Goal: Transaction & Acquisition: Purchase product/service

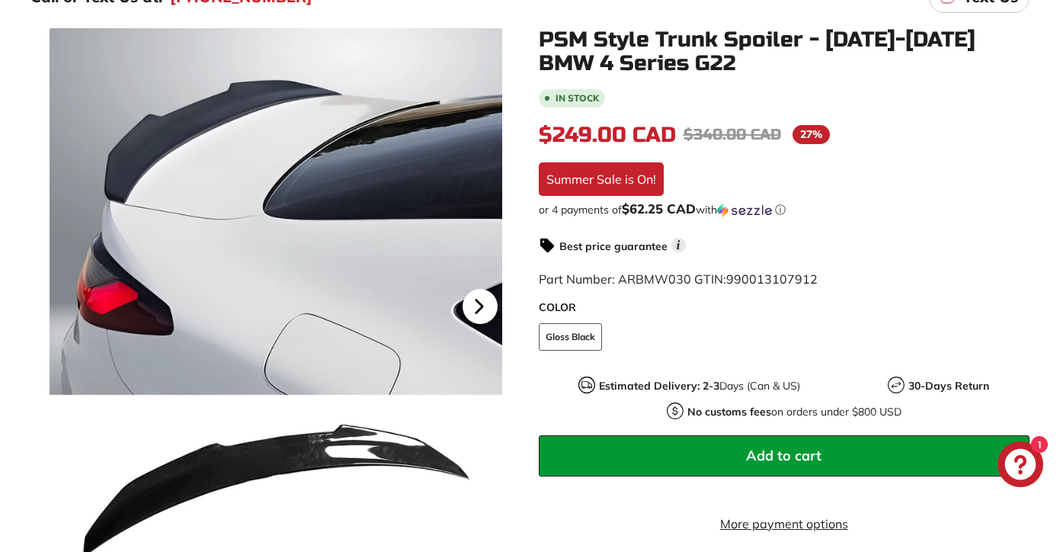
scroll to position [284, 0]
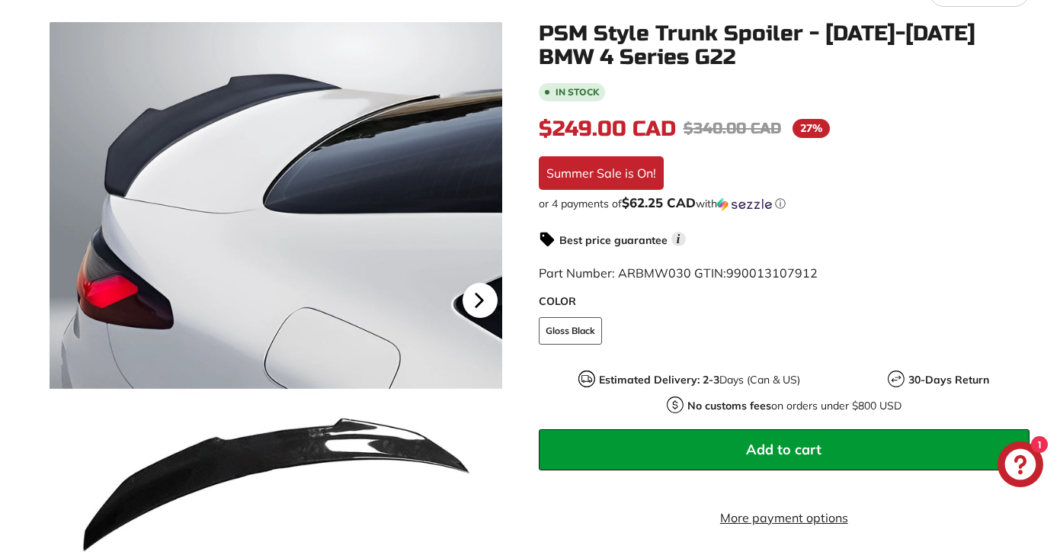
click at [481, 299] on icon at bounding box center [479, 300] width 6 height 13
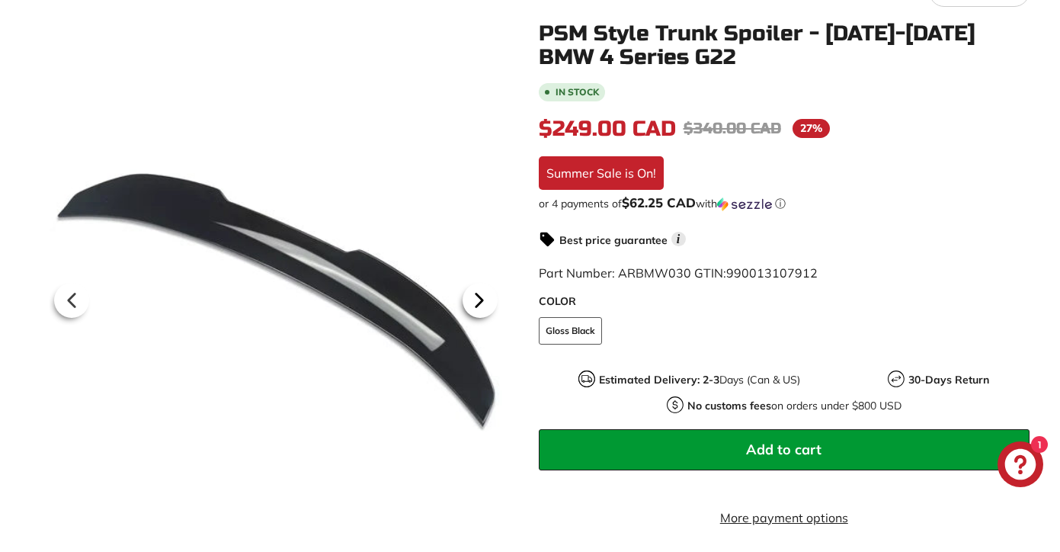
click at [481, 299] on icon at bounding box center [479, 300] width 6 height 13
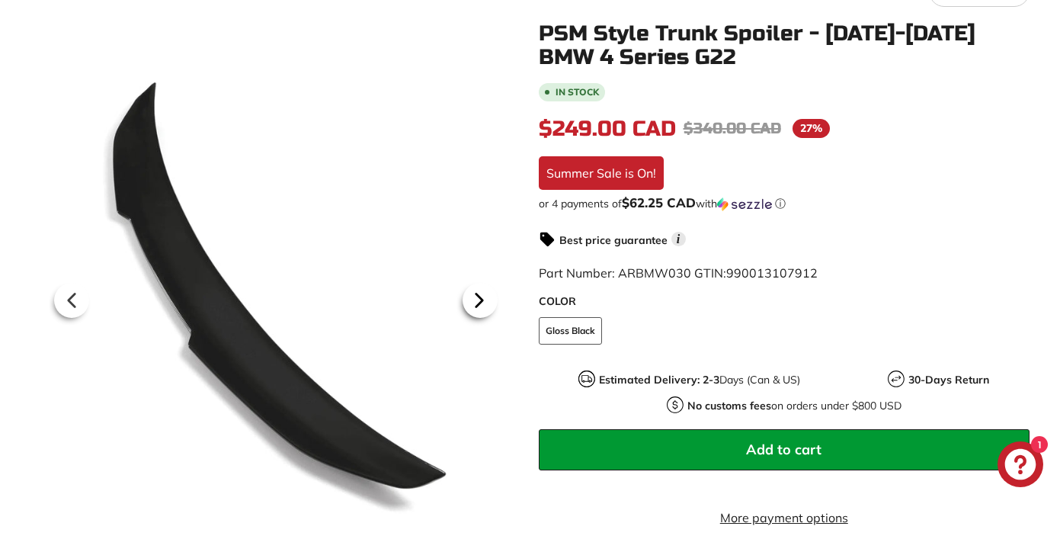
click at [481, 299] on icon at bounding box center [479, 300] width 6 height 13
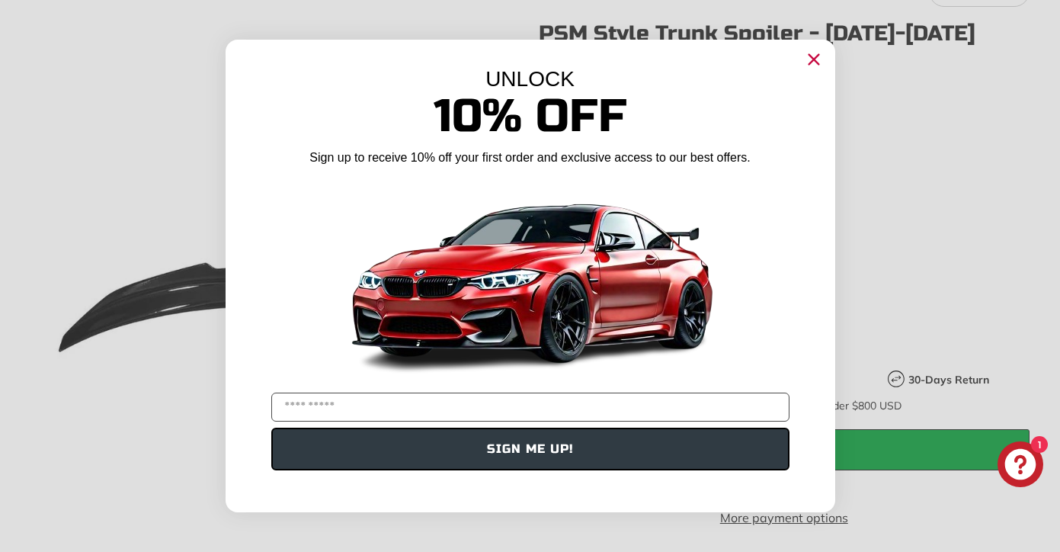
click at [811, 63] on icon "Close dialog" at bounding box center [814, 60] width 10 height 10
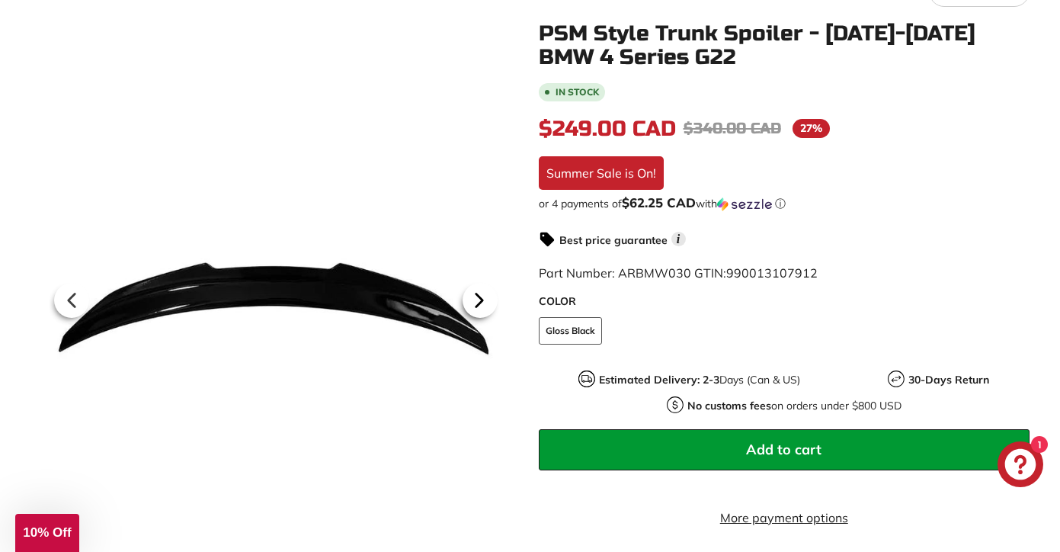
click at [479, 300] on icon at bounding box center [479, 300] width 6 height 13
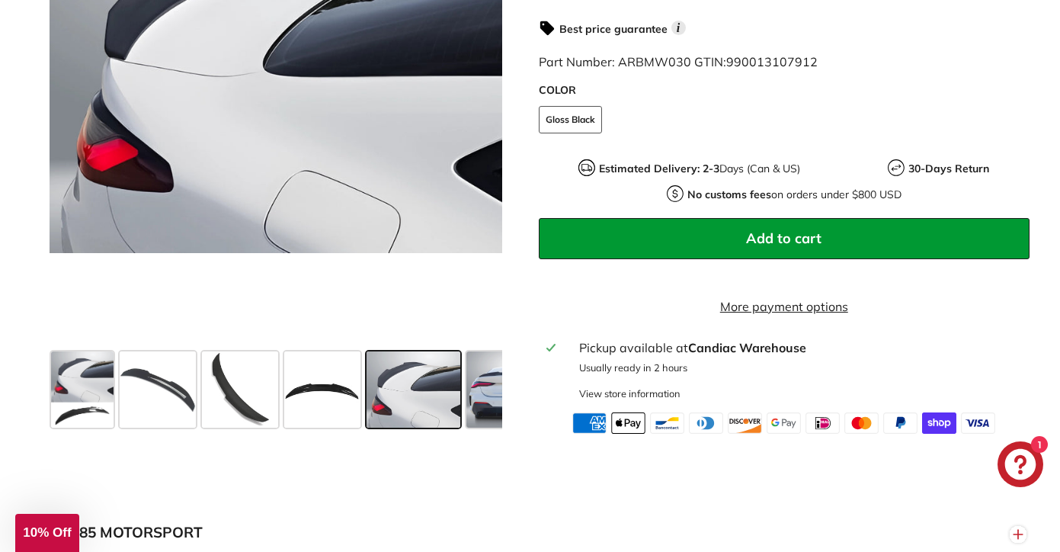
scroll to position [512, 0]
click at [487, 392] on span at bounding box center [515, 389] width 98 height 76
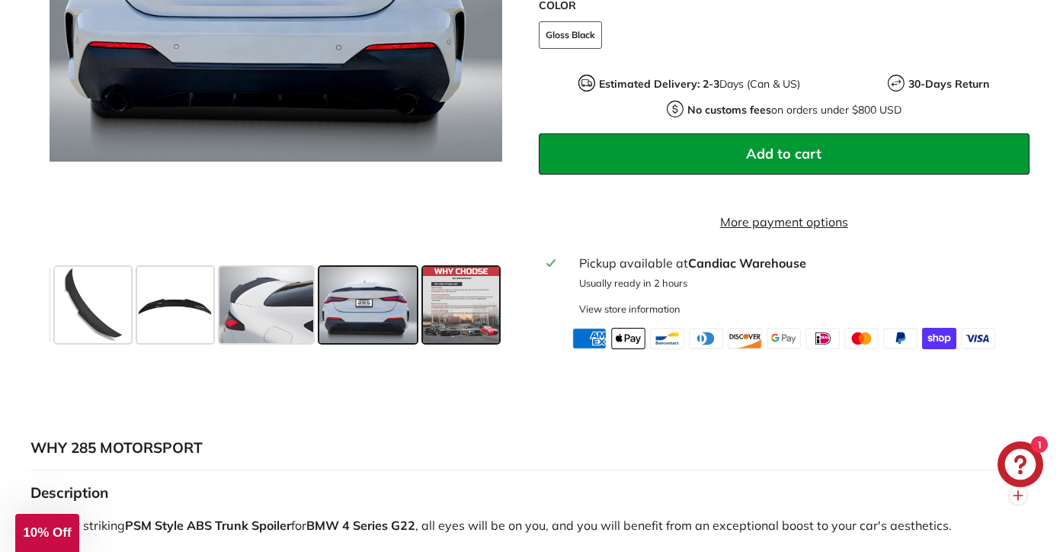
scroll to position [650, 0]
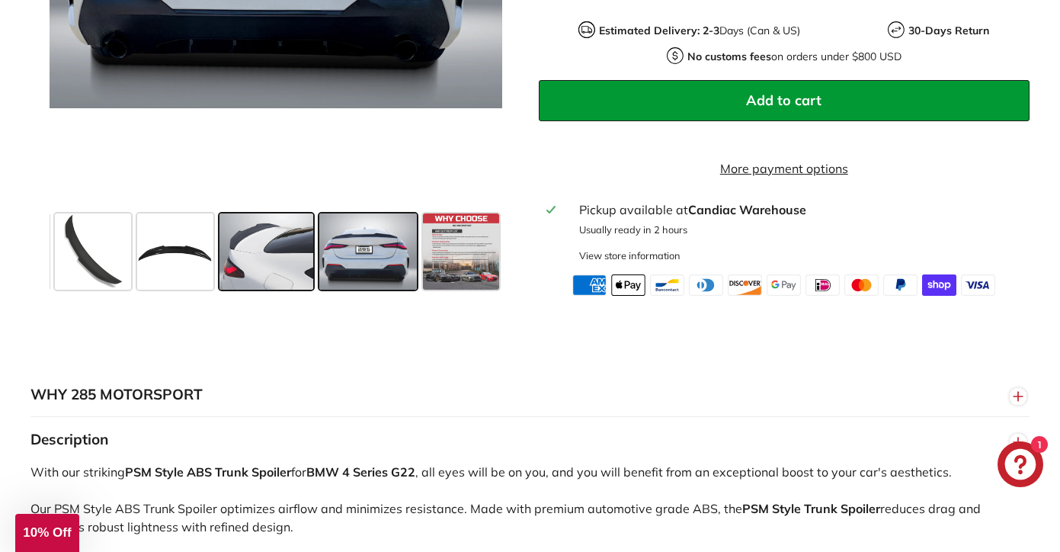
click at [277, 248] on span at bounding box center [267, 251] width 94 height 76
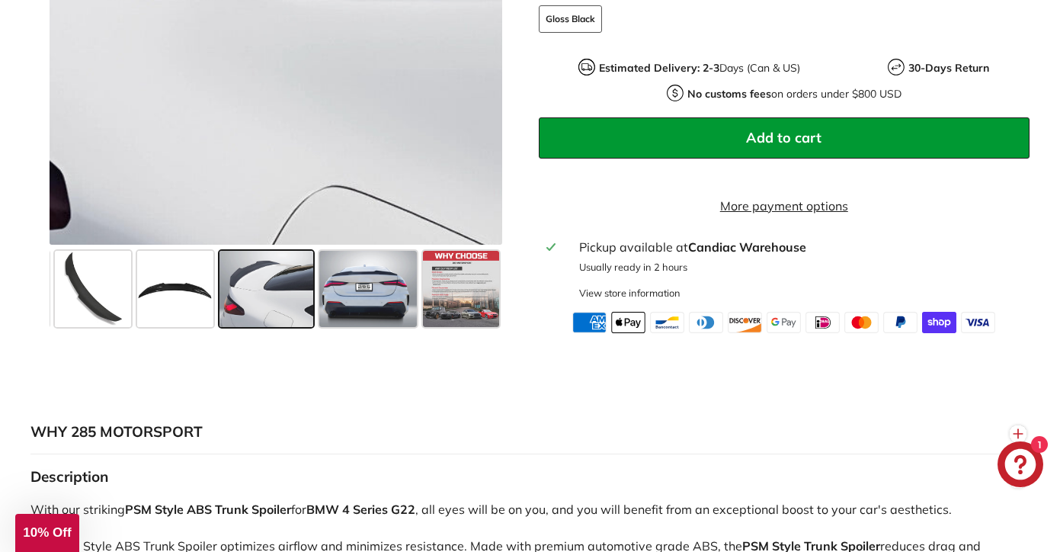
scroll to position [625, 0]
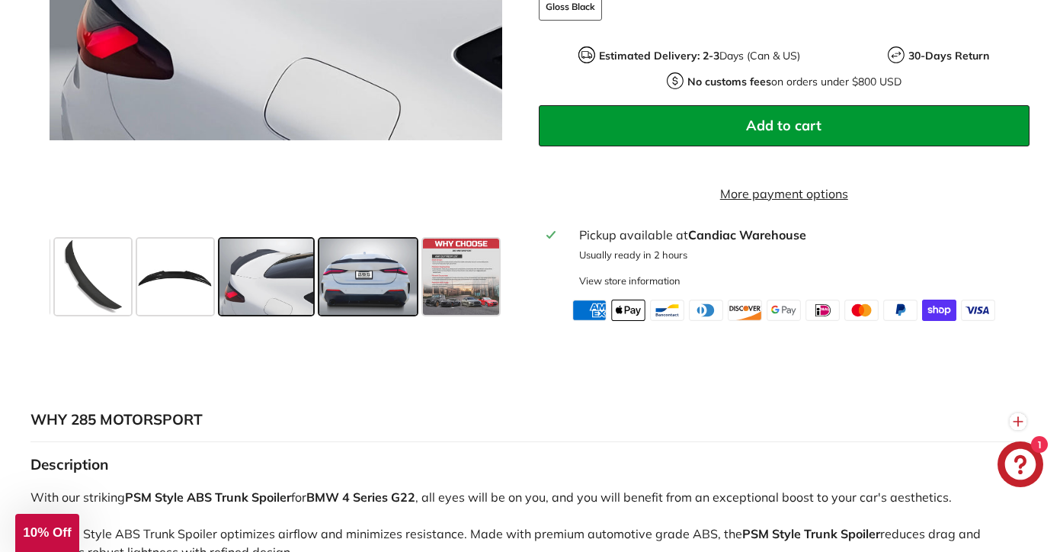
click at [352, 265] on span at bounding box center [368, 277] width 98 height 76
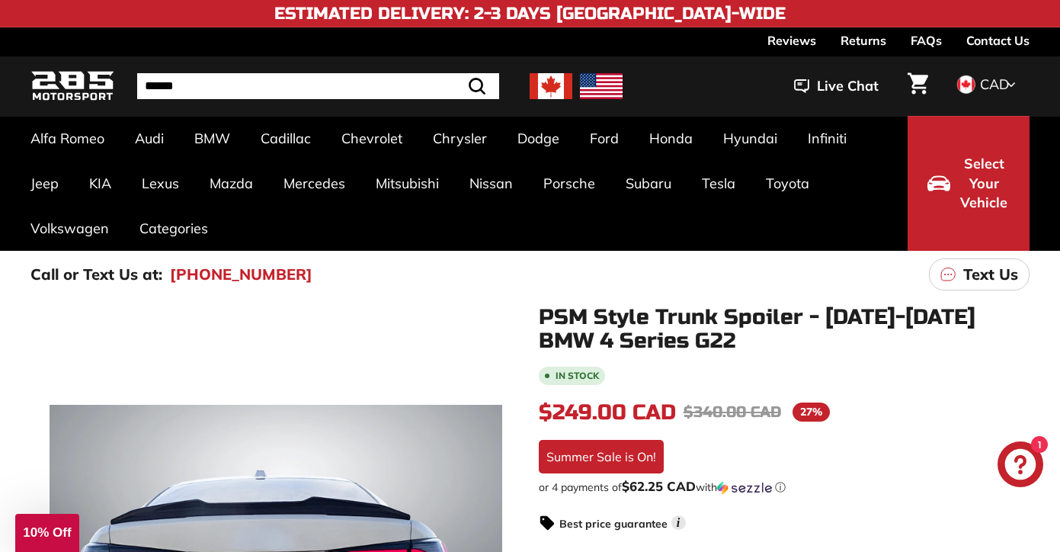
scroll to position [0, 0]
click at [348, 88] on input "Search" at bounding box center [299, 86] width 324 height 26
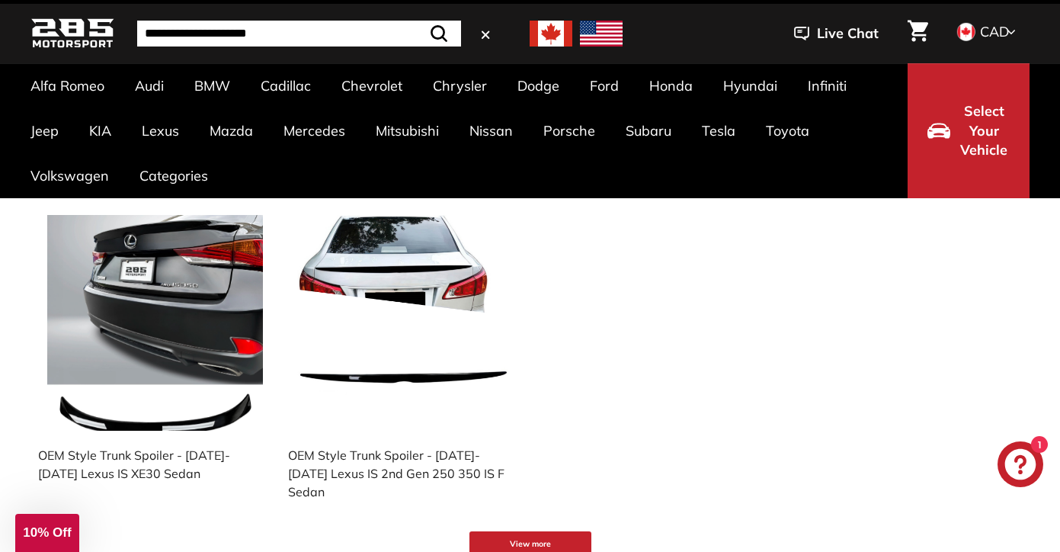
scroll to position [56, 0]
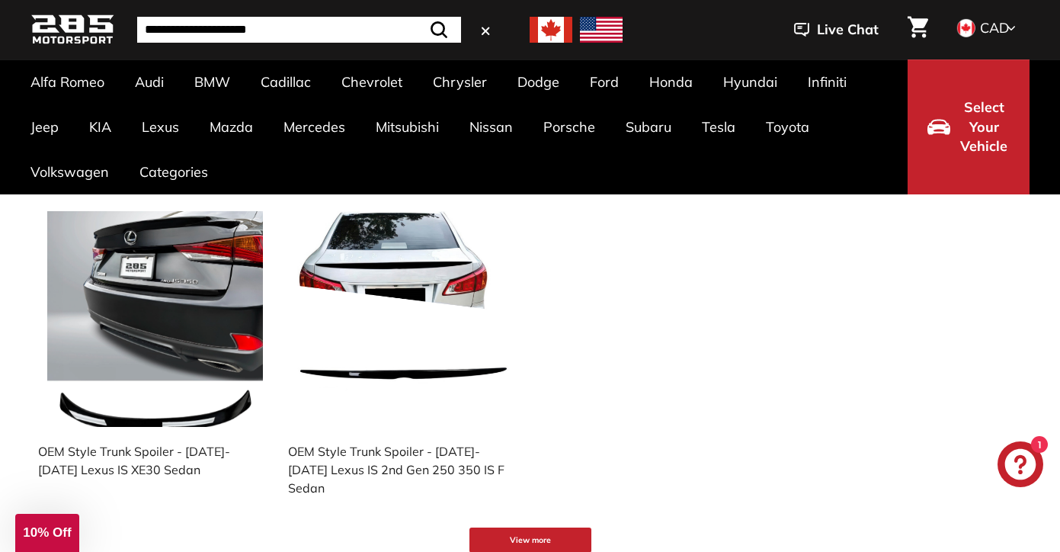
type input "**********"
click at [431, 264] on img at bounding box center [405, 319] width 216 height 216
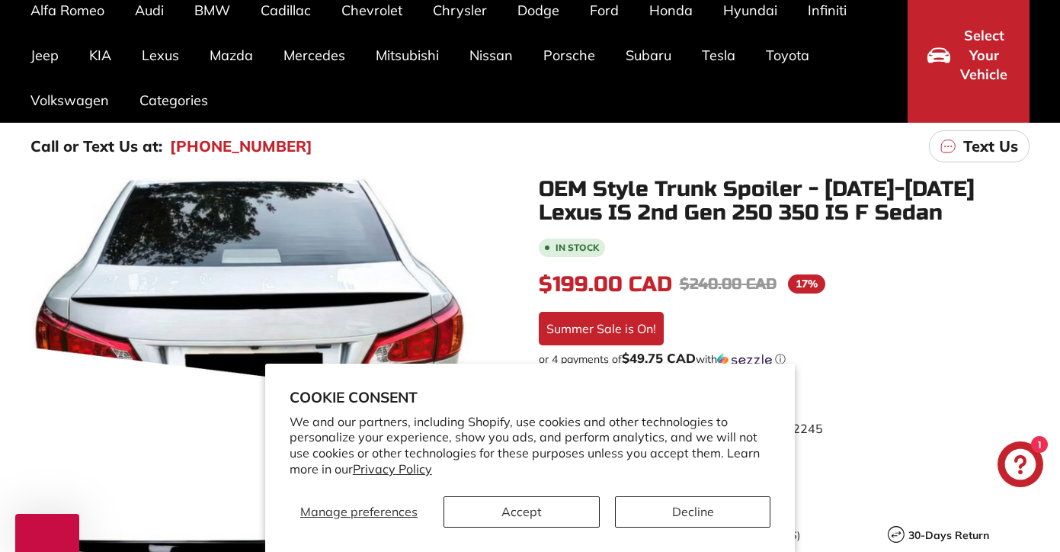
scroll to position [204, 0]
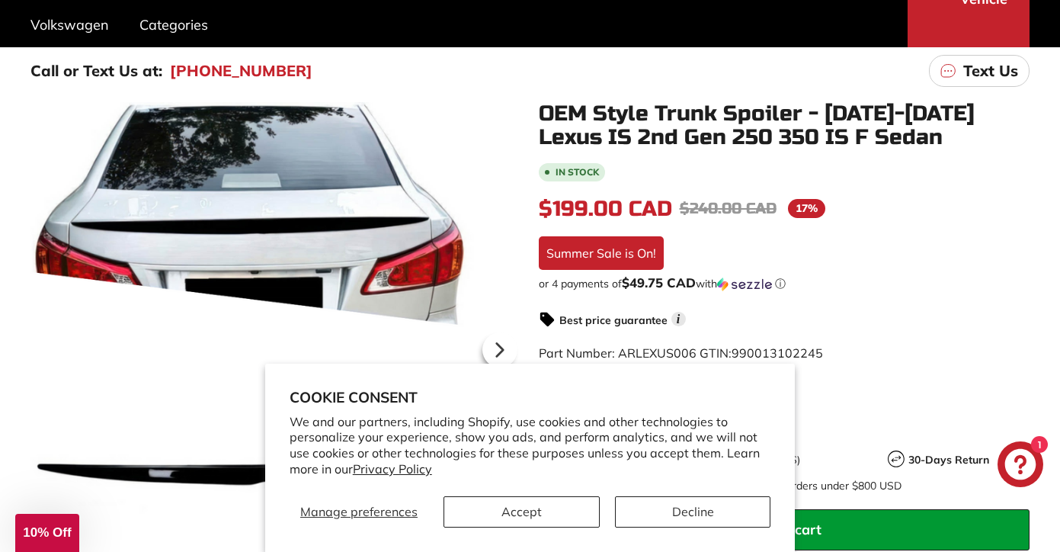
click at [519, 508] on button "Accept" at bounding box center [521, 511] width 155 height 31
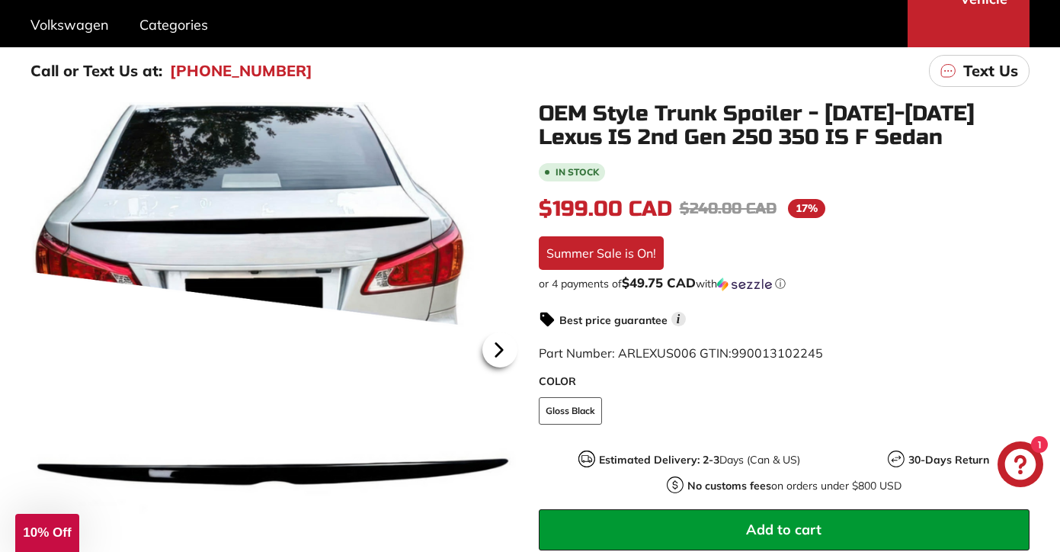
click at [502, 351] on icon at bounding box center [498, 350] width 6 height 13
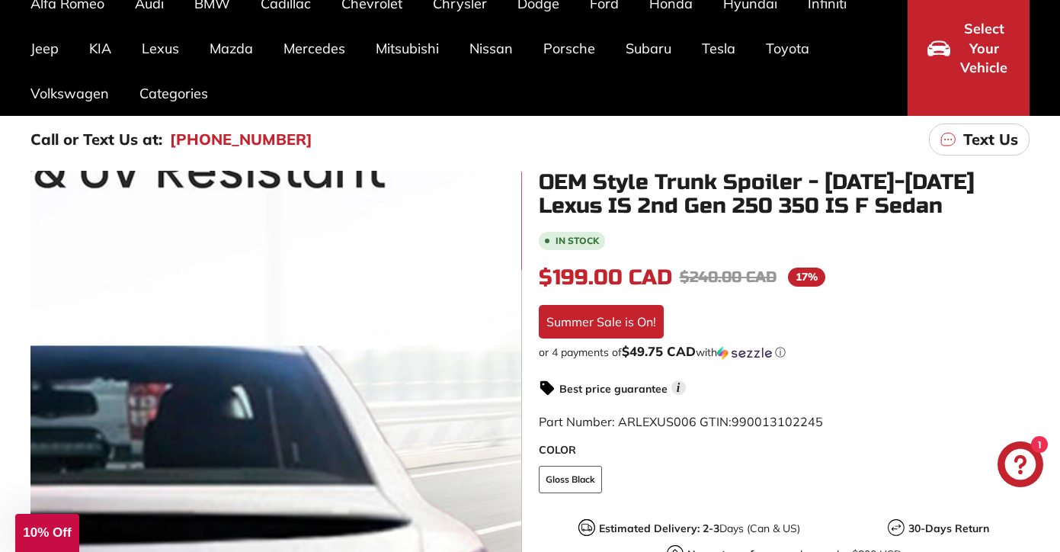
scroll to position [75, 0]
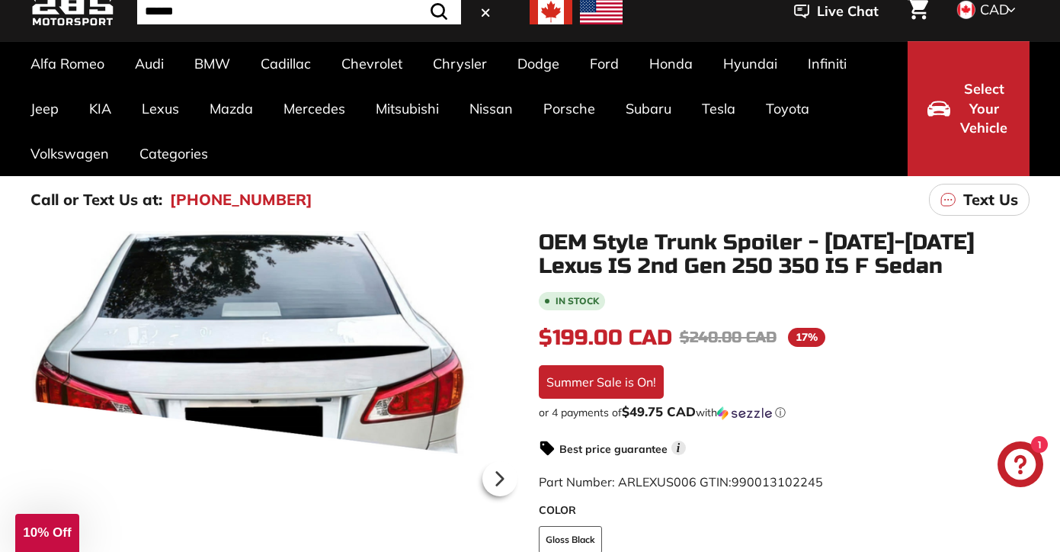
click at [258, 14] on input "Search" at bounding box center [299, 11] width 324 height 26
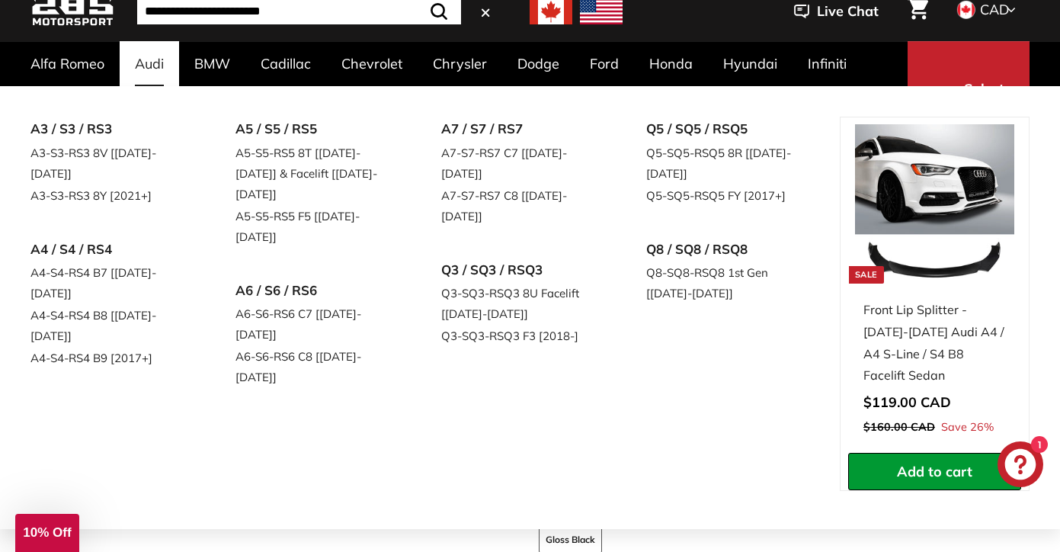
type input "**********"
click at [439, 11] on button ".cls-1{fill:none;stroke:#000;stroke-miterlimit:10;stroke-width:2px} Search" at bounding box center [439, 11] width 44 height 26
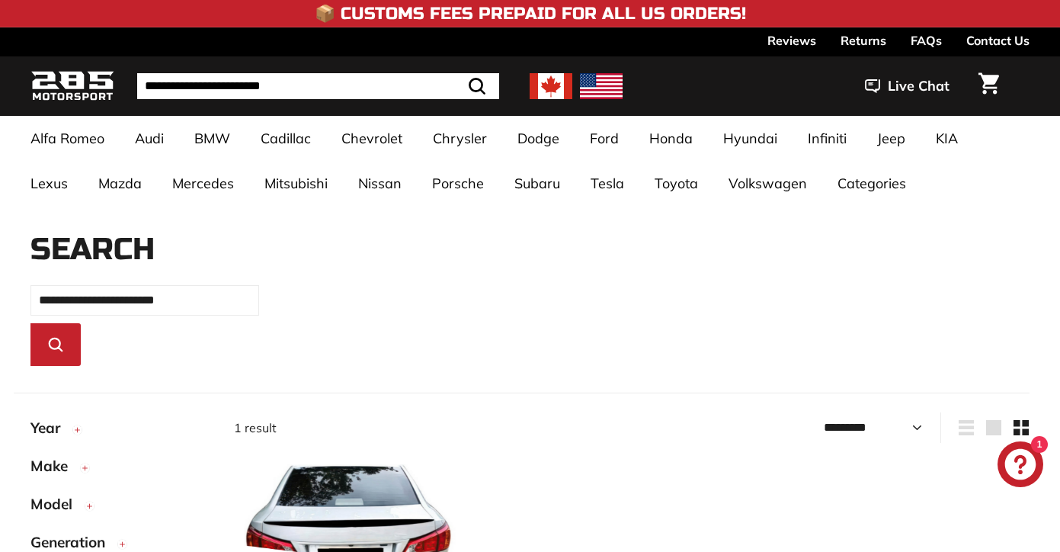
select select "*********"
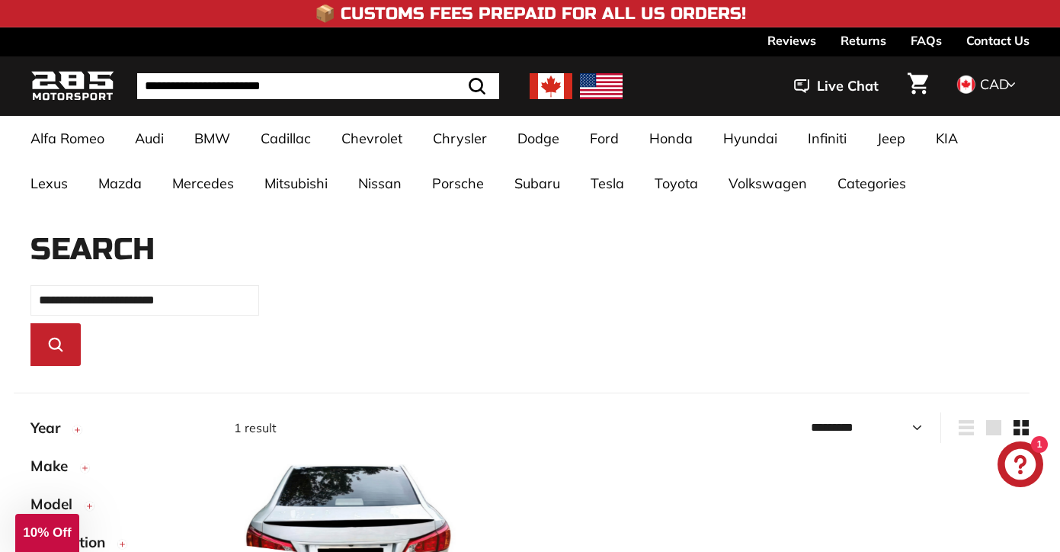
click at [82, 431] on circle "button" at bounding box center [77, 430] width 8 height 8
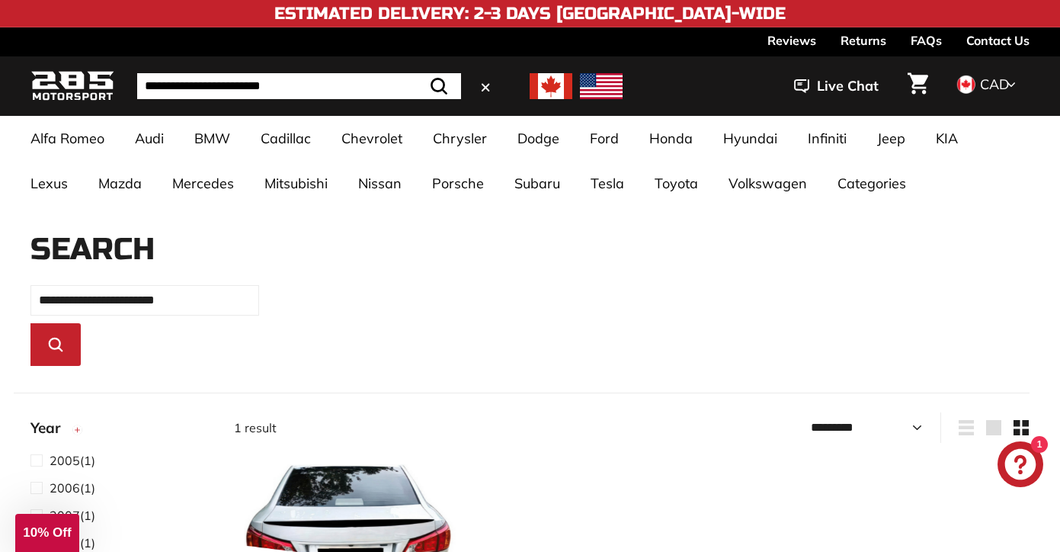
click at [310, 82] on input "**********" at bounding box center [299, 86] width 324 height 26
type input "**********"
click at [439, 86] on button ".cls-1{fill:none;stroke:#000;stroke-miterlimit:10;stroke-width:2px} Search" at bounding box center [439, 86] width 44 height 26
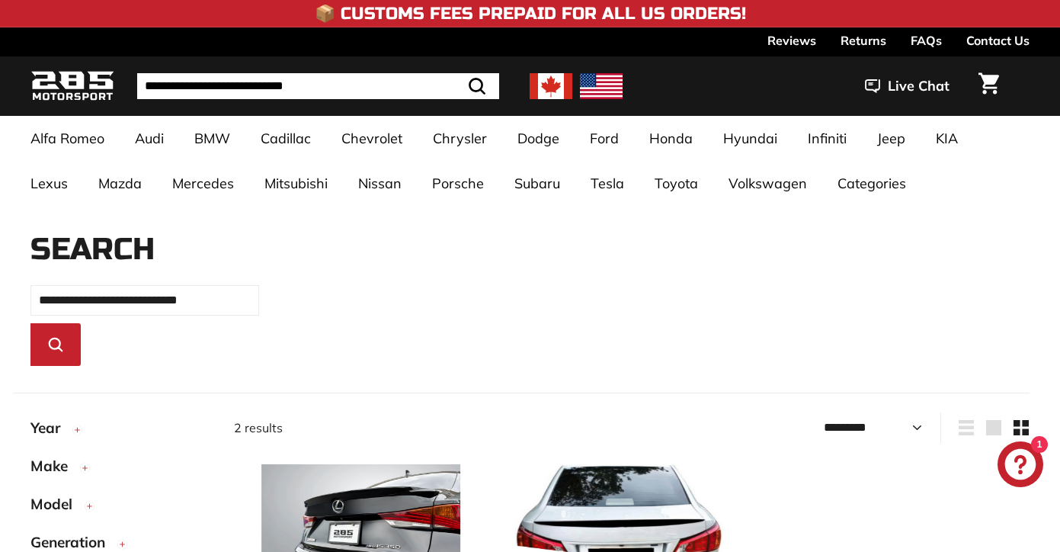
select select "*********"
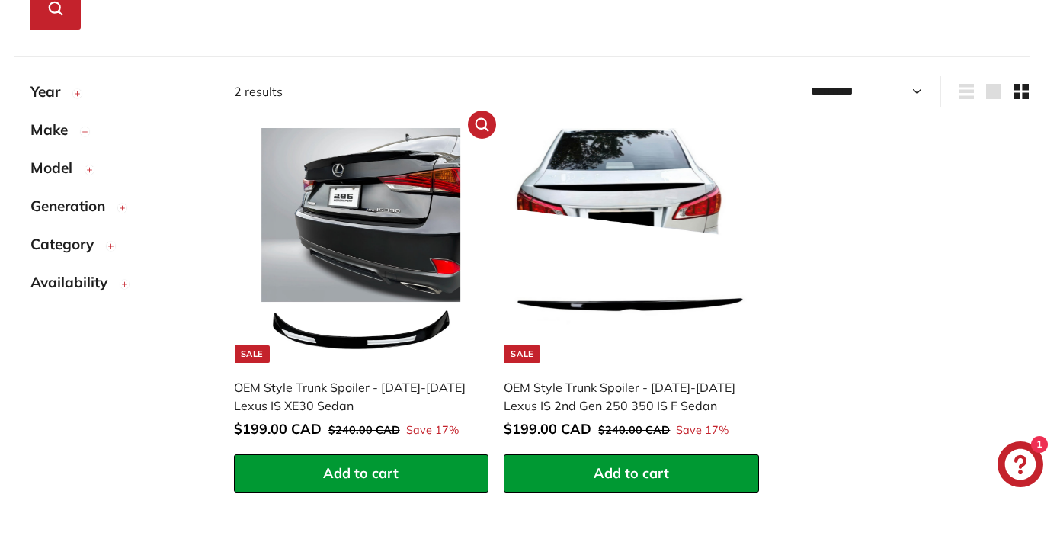
scroll to position [331, 0]
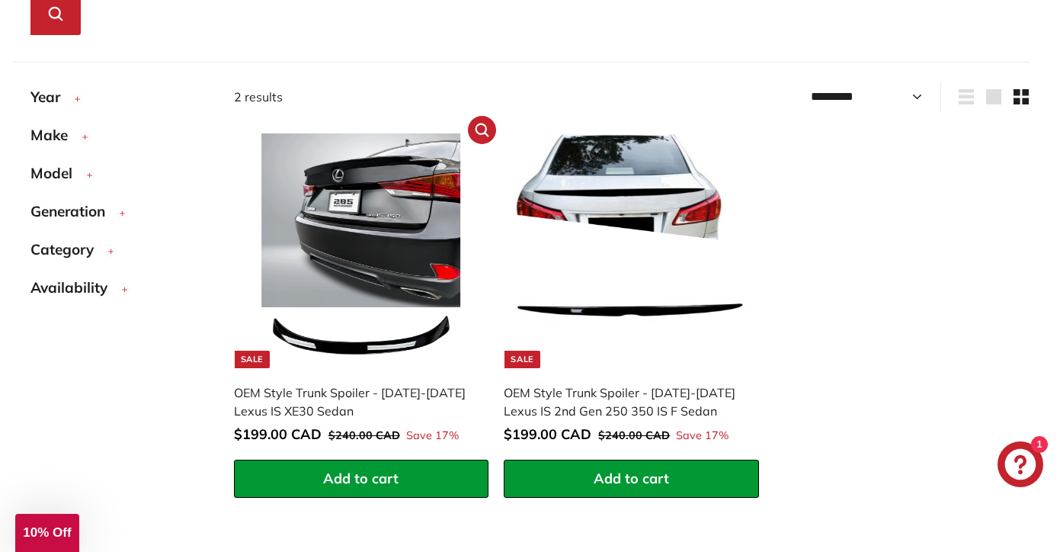
click at [373, 183] on img at bounding box center [361, 250] width 235 height 235
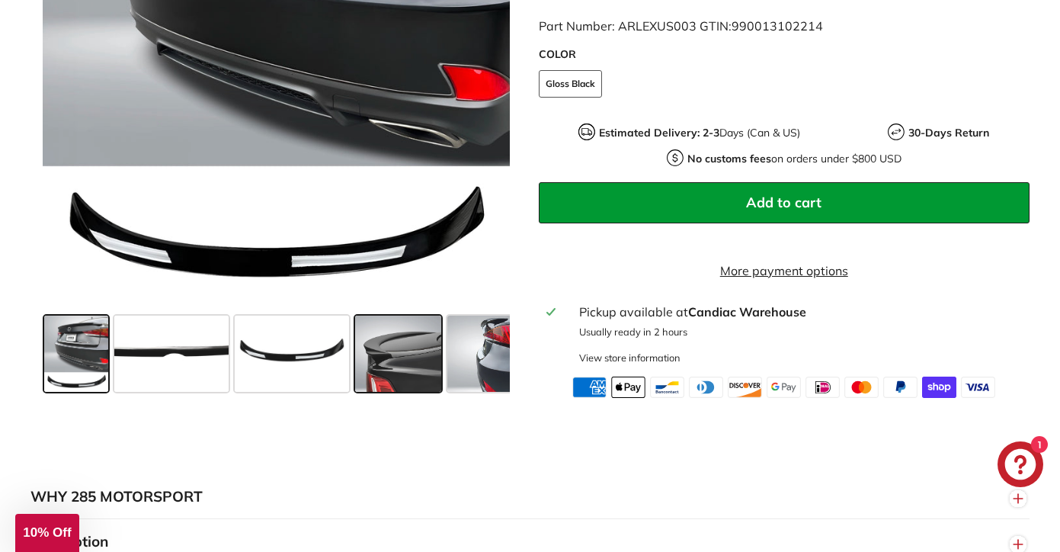
scroll to position [549, 0]
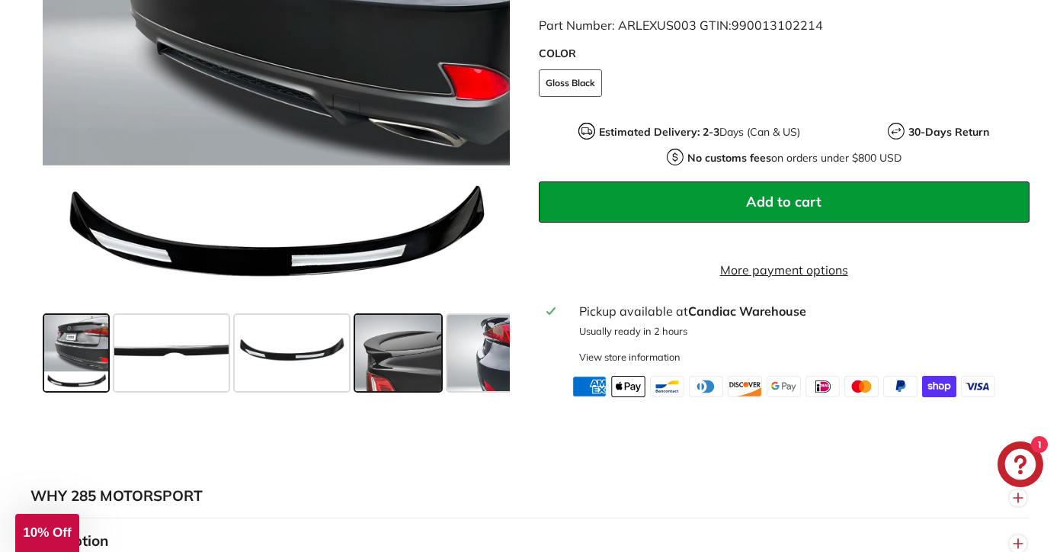
click at [418, 350] on span at bounding box center [398, 353] width 86 height 76
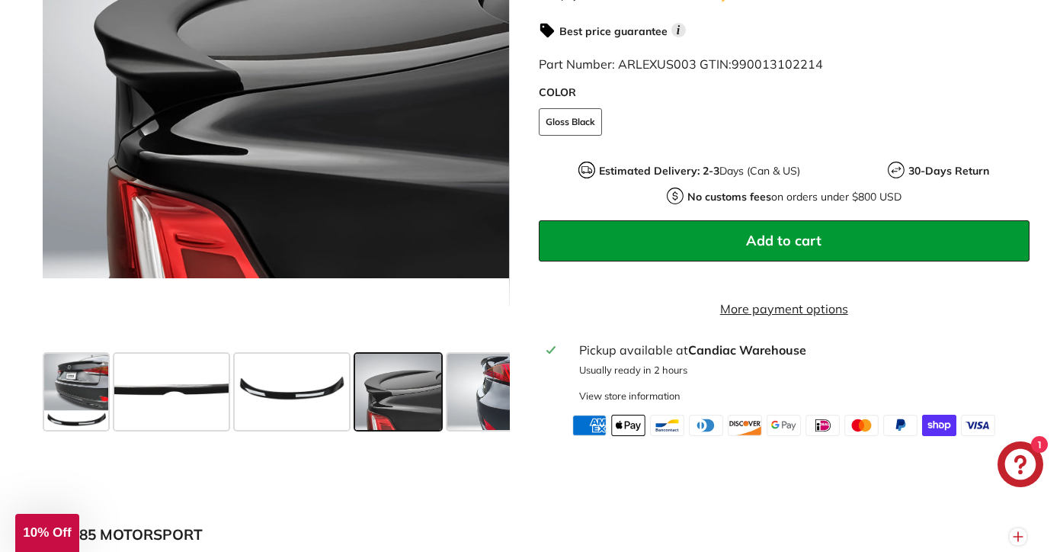
scroll to position [534, 0]
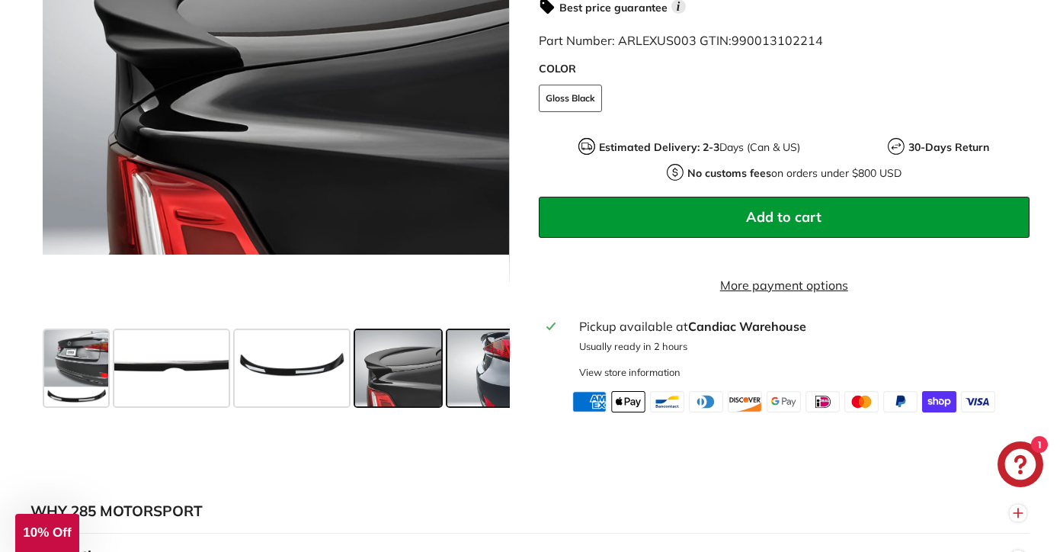
click at [493, 361] on span at bounding box center [485, 368] width 76 height 76
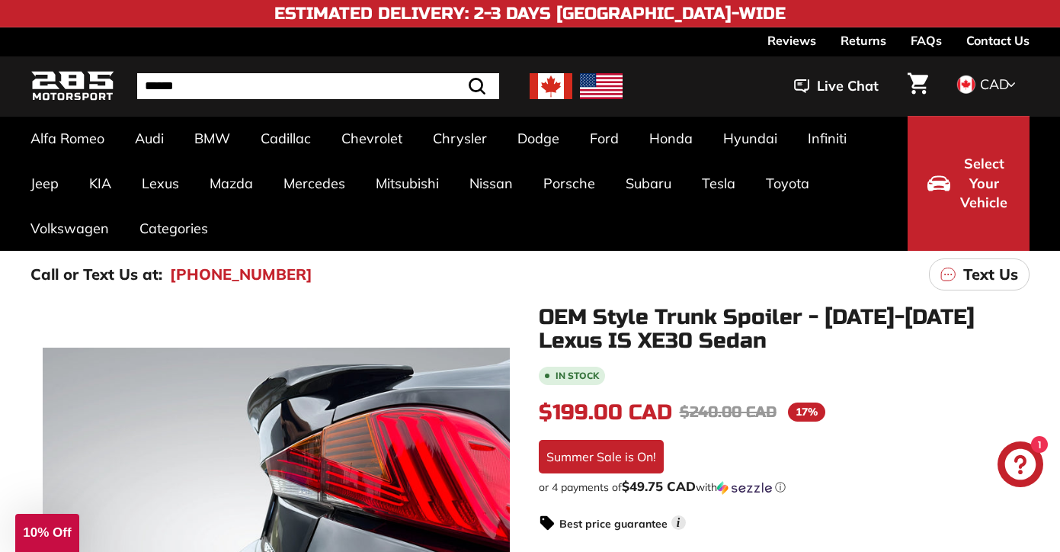
scroll to position [0, 0]
